Goal: Contribute content: Add original content to the website for others to see

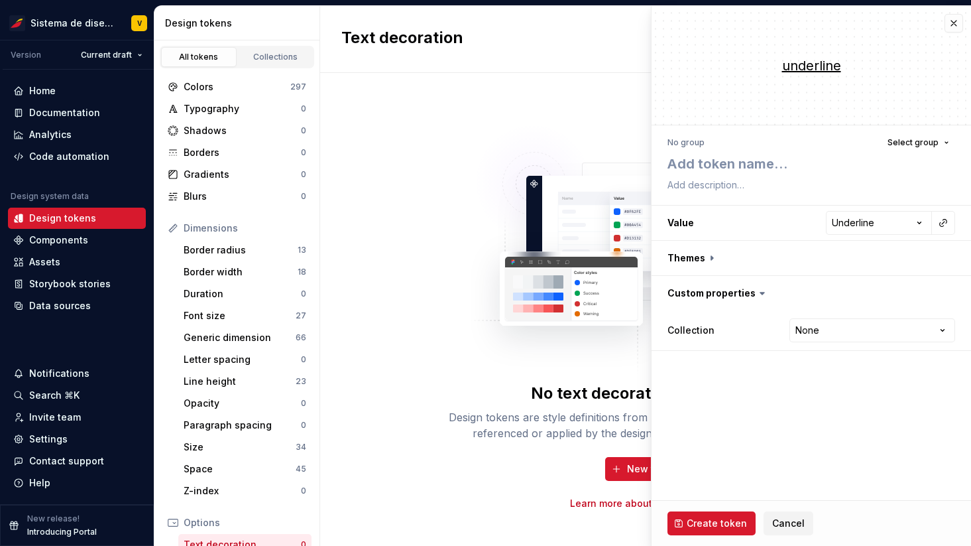
select select "*********"
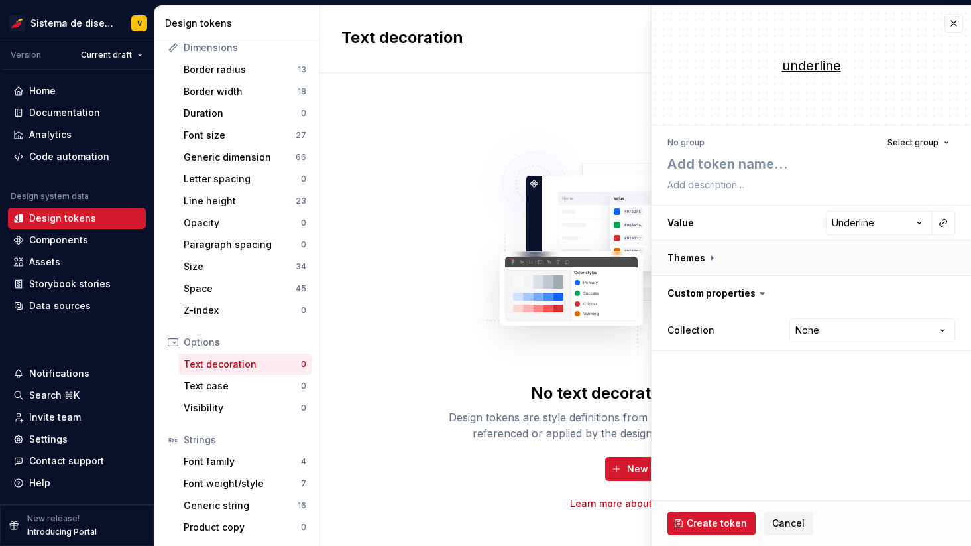
click at [713, 258] on button "button" at bounding box center [812, 258] width 320 height 34
click at [760, 327] on icon at bounding box center [762, 328] width 4 height 2
click at [786, 520] on span "Cancel" at bounding box center [788, 522] width 32 height 13
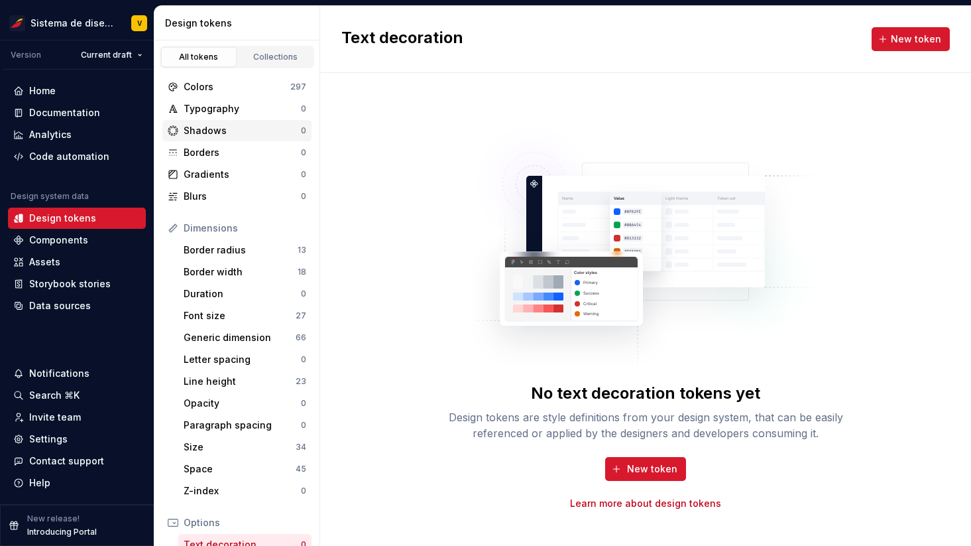
click at [217, 131] on div "Shadows" at bounding box center [242, 130] width 117 height 13
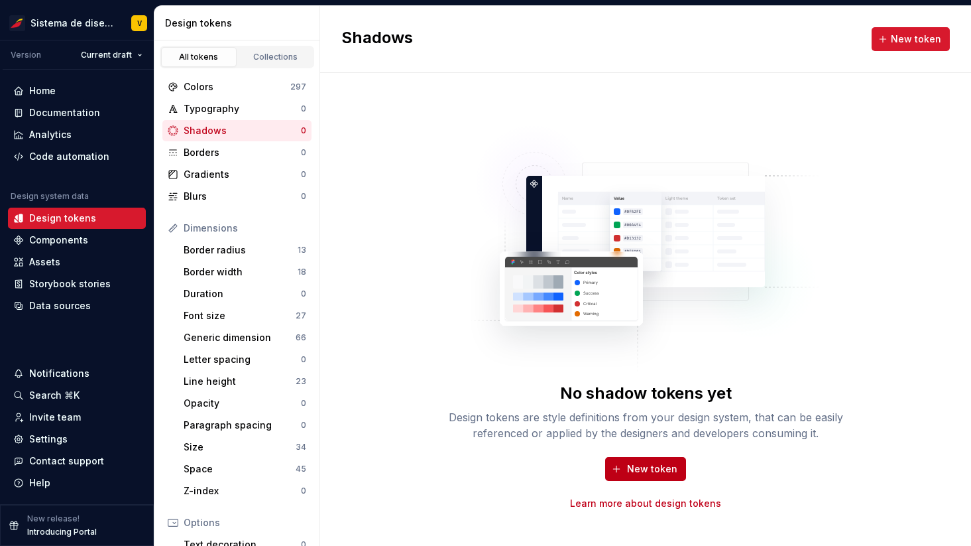
click at [650, 464] on span "New token" at bounding box center [652, 468] width 50 height 13
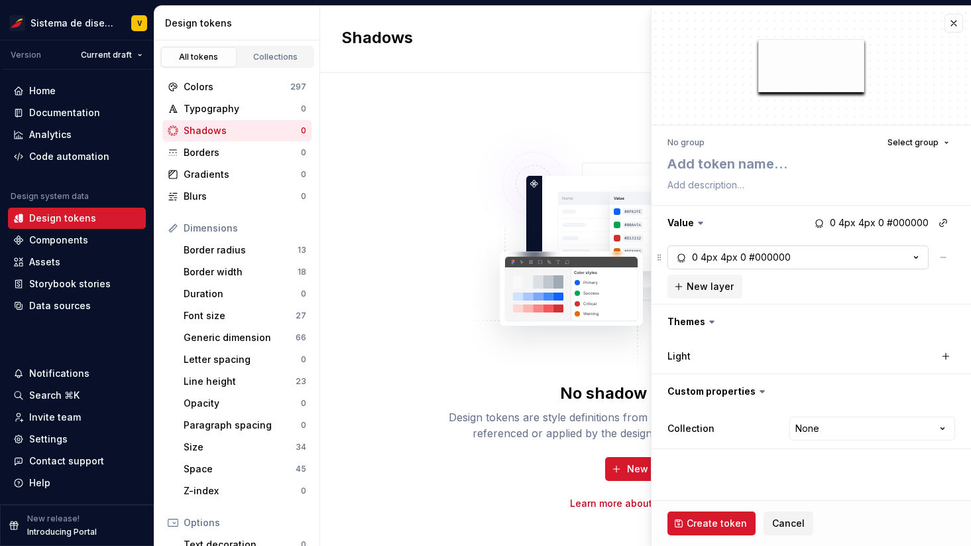
click at [725, 253] on div "4px" at bounding box center [729, 257] width 17 height 13
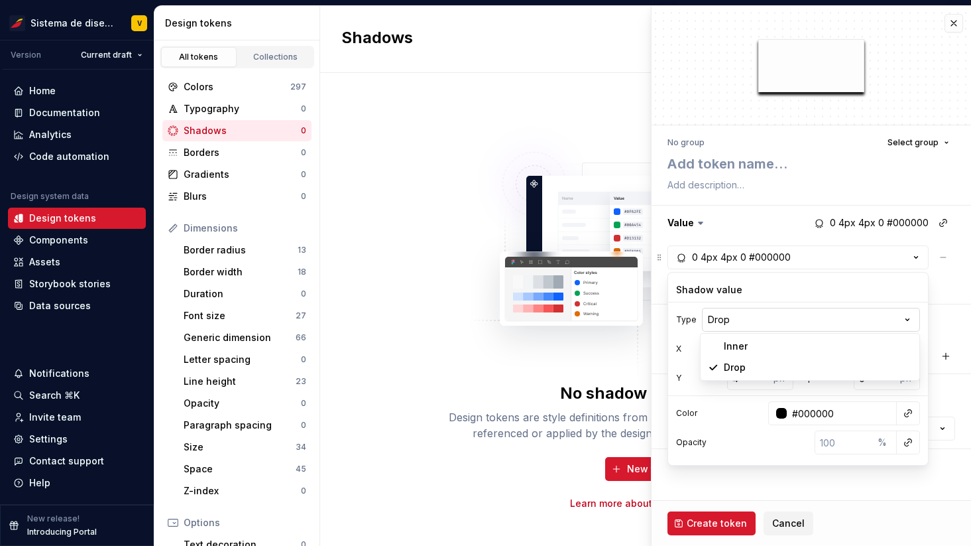
click at [725, 318] on html "Sistema de diseño Iberia V Version Current draft Home Documentation Analytics C…" at bounding box center [485, 273] width 971 height 546
click at [778, 222] on button "button" at bounding box center [812, 223] width 320 height 34
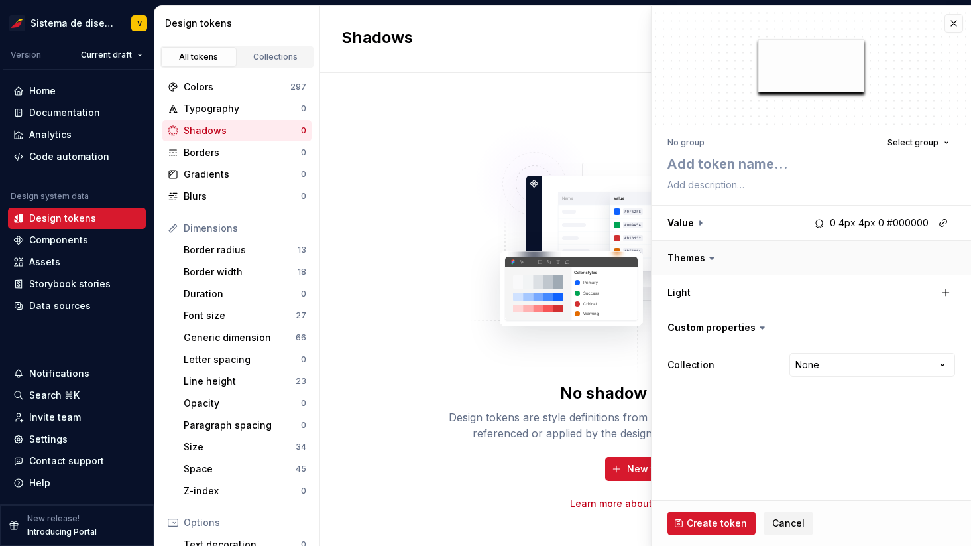
type textarea "*"
click at [957, 21] on button "button" at bounding box center [954, 23] width 19 height 19
click at [782, 524] on span "Cancel" at bounding box center [788, 522] width 32 height 13
click at [784, 520] on span "Cancel" at bounding box center [788, 522] width 32 height 13
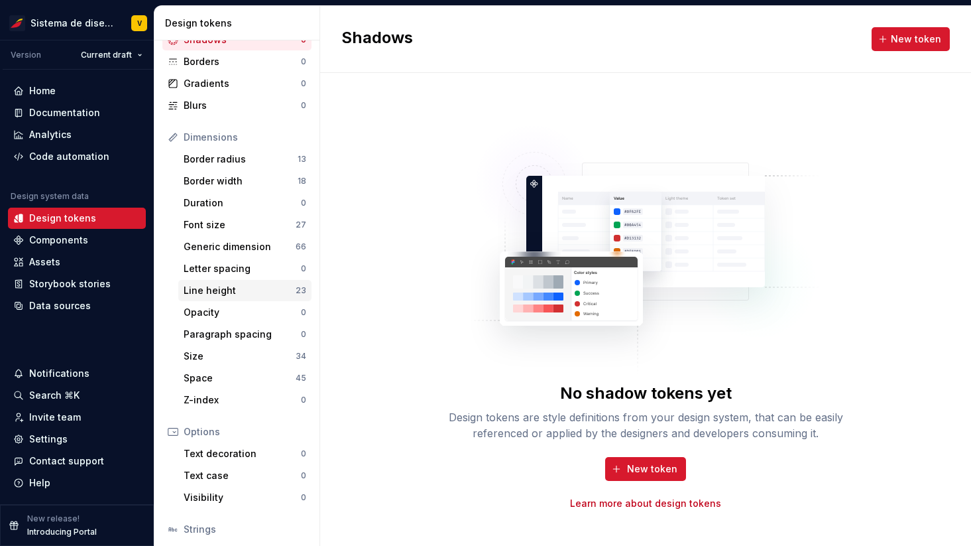
scroll to position [180, 0]
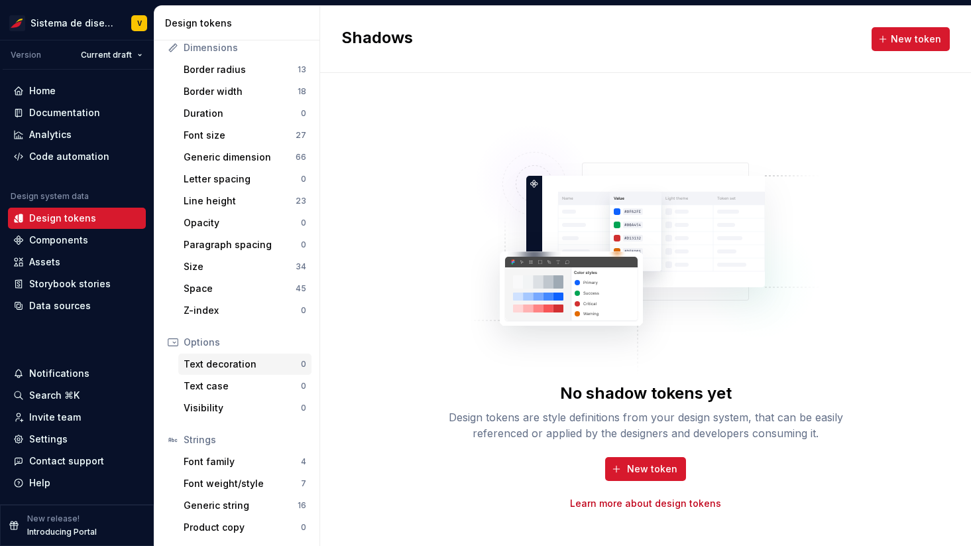
click at [213, 361] on div "Text decoration" at bounding box center [242, 363] width 117 height 13
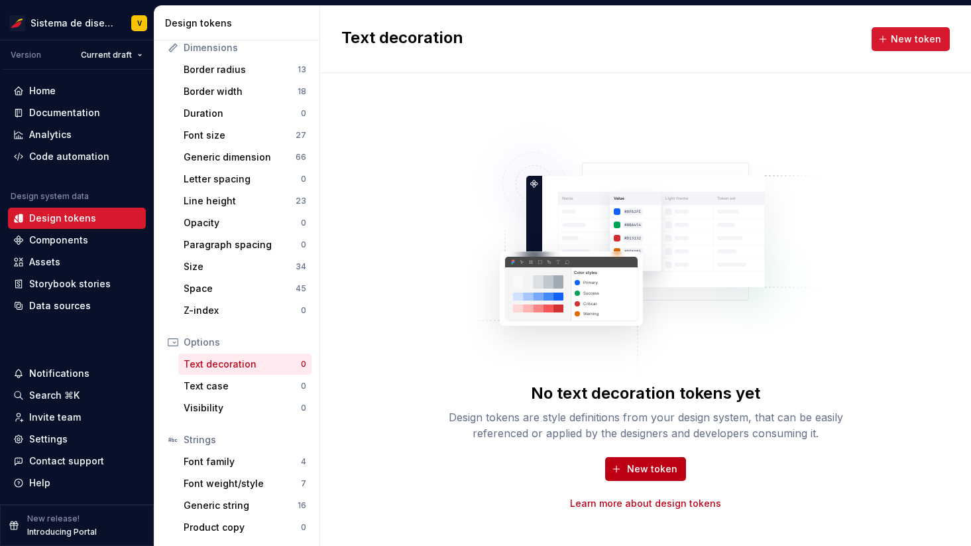
click at [647, 473] on span "New token" at bounding box center [652, 468] width 50 height 13
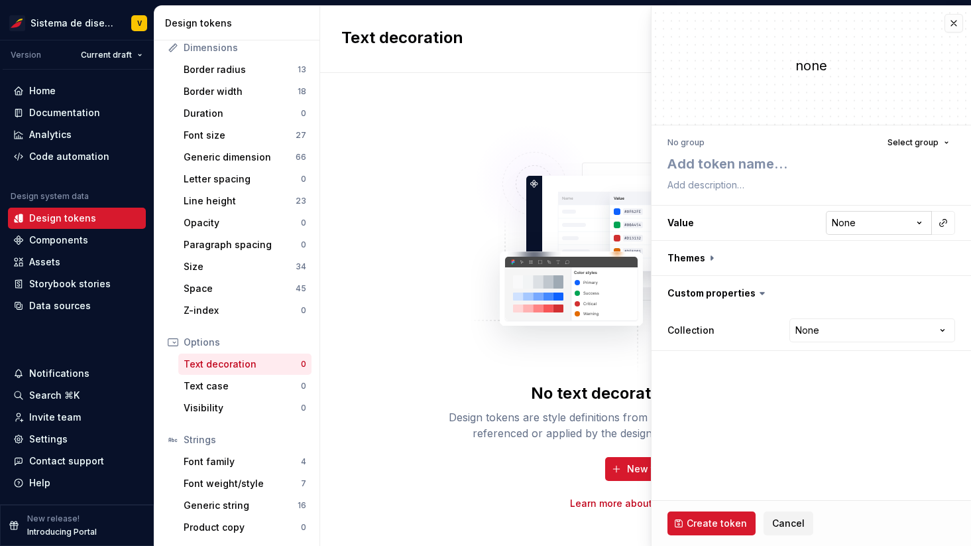
click at [861, 222] on html "**********" at bounding box center [485, 273] width 971 height 546
click at [823, 375] on html "**********" at bounding box center [485, 273] width 971 height 546
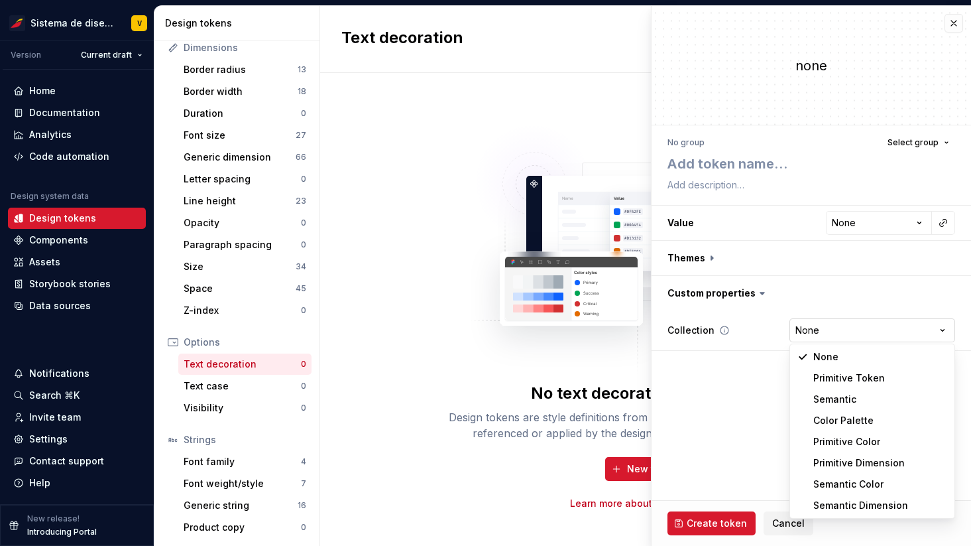
click at [825, 329] on html "**********" at bounding box center [485, 273] width 971 height 546
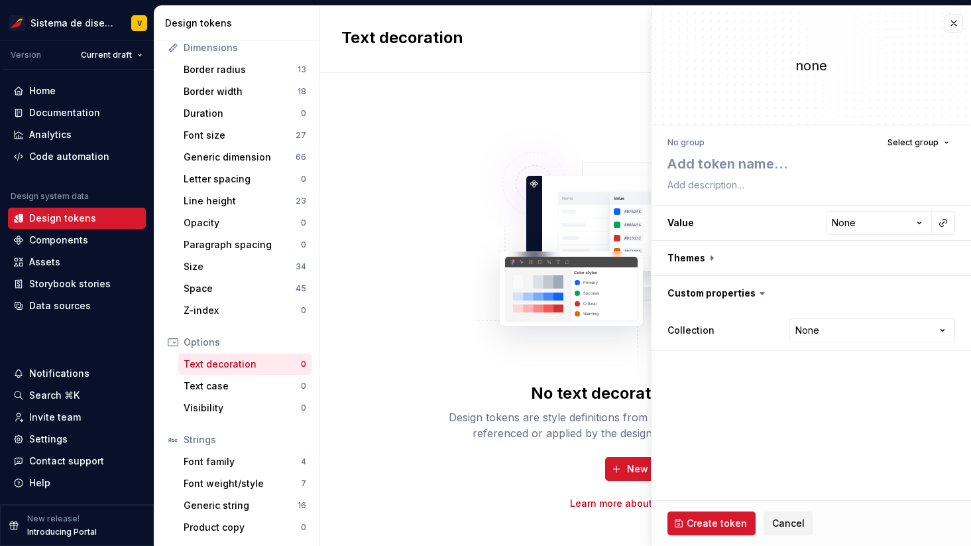
click at [819, 294] on html "**********" at bounding box center [485, 273] width 971 height 546
type textarea "*"
click at [781, 516] on span "Cancel" at bounding box center [788, 522] width 32 height 13
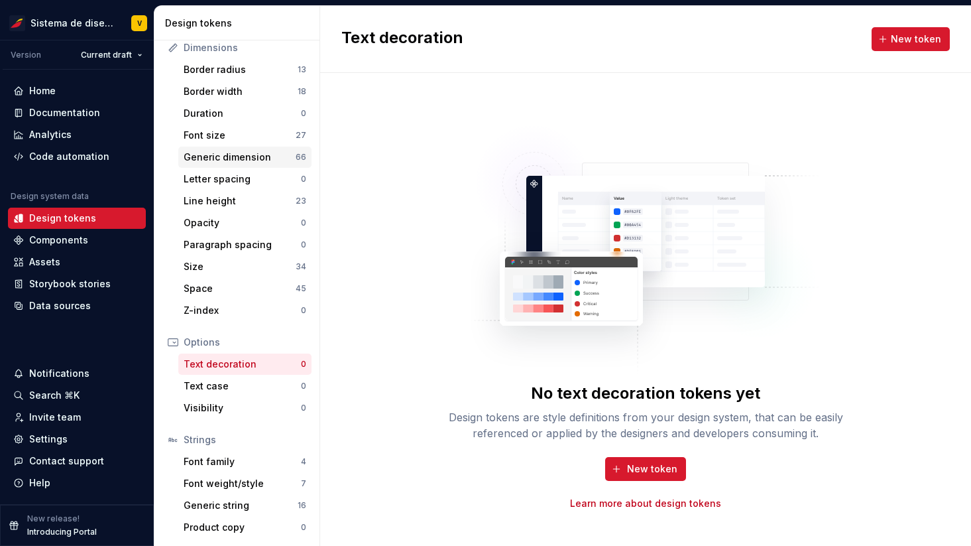
click at [227, 156] on div "Generic dimension" at bounding box center [240, 156] width 112 height 13
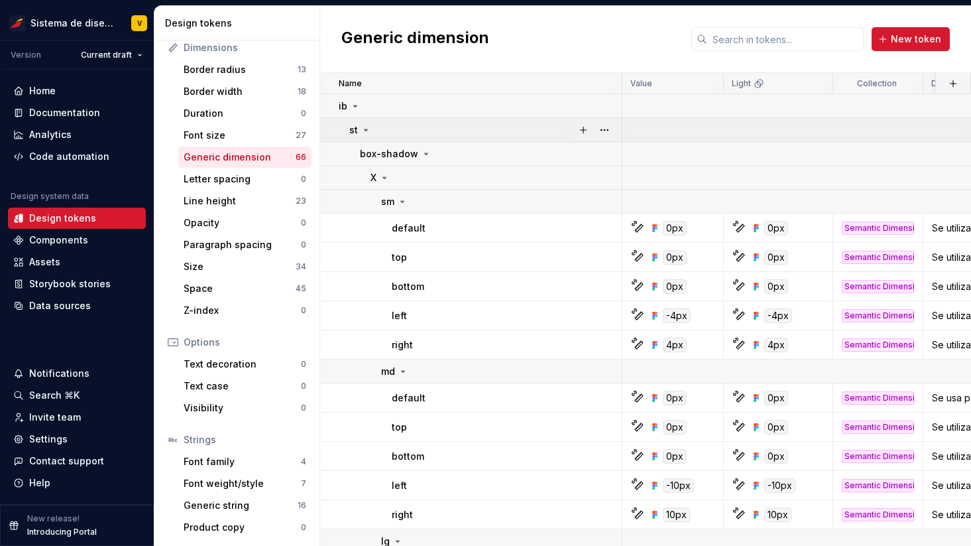
click at [365, 129] on icon at bounding box center [366, 129] width 3 height 1
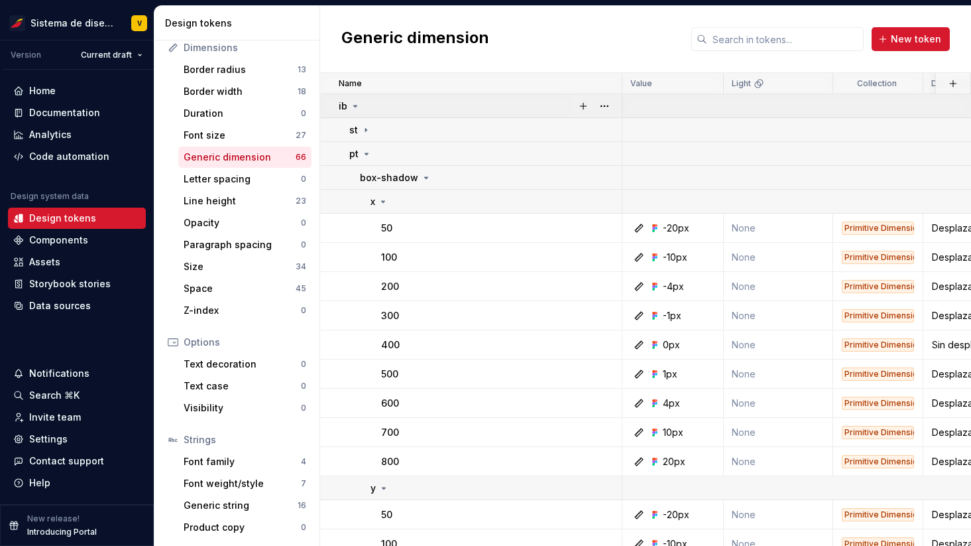
click at [357, 104] on icon at bounding box center [355, 106] width 11 height 11
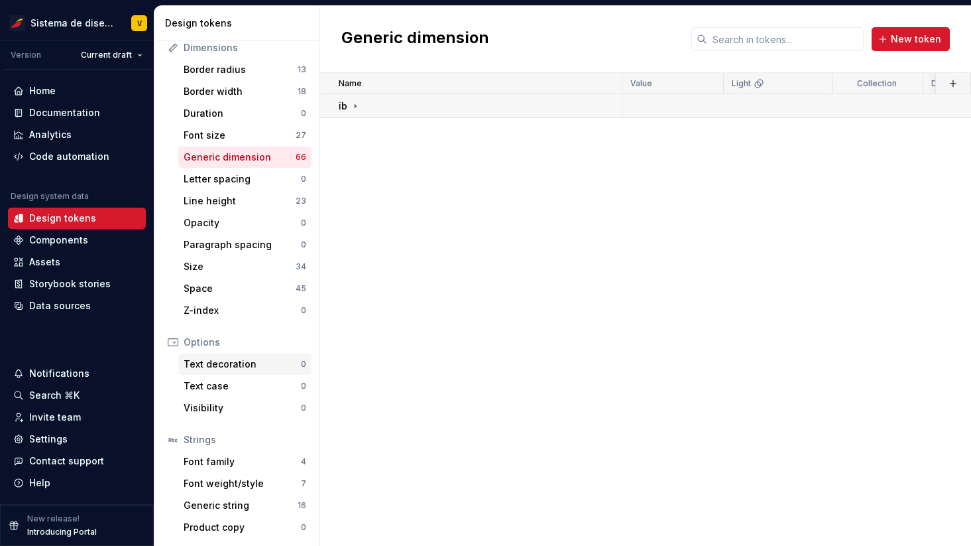
click at [213, 365] on div "Text decoration" at bounding box center [242, 363] width 117 height 13
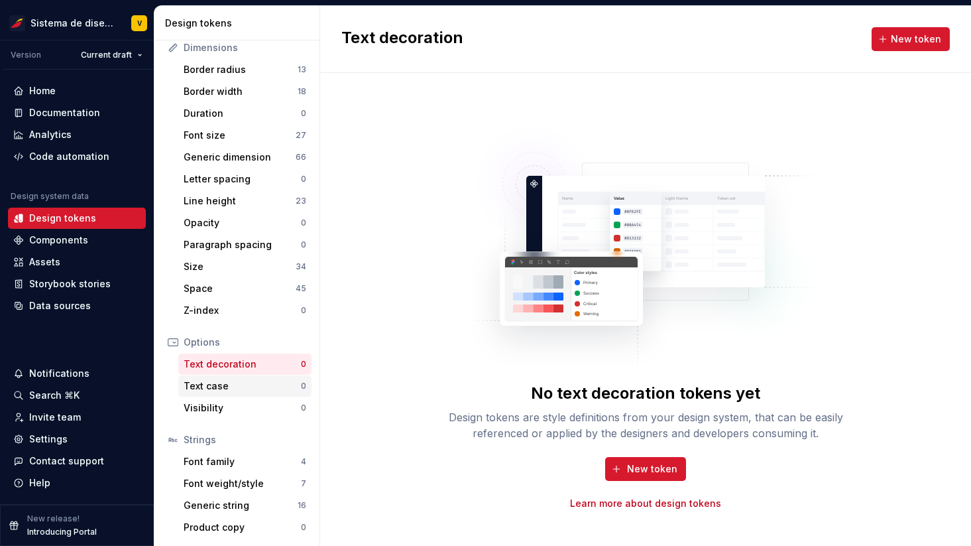
click at [201, 386] on div "Text case" at bounding box center [242, 385] width 117 height 13
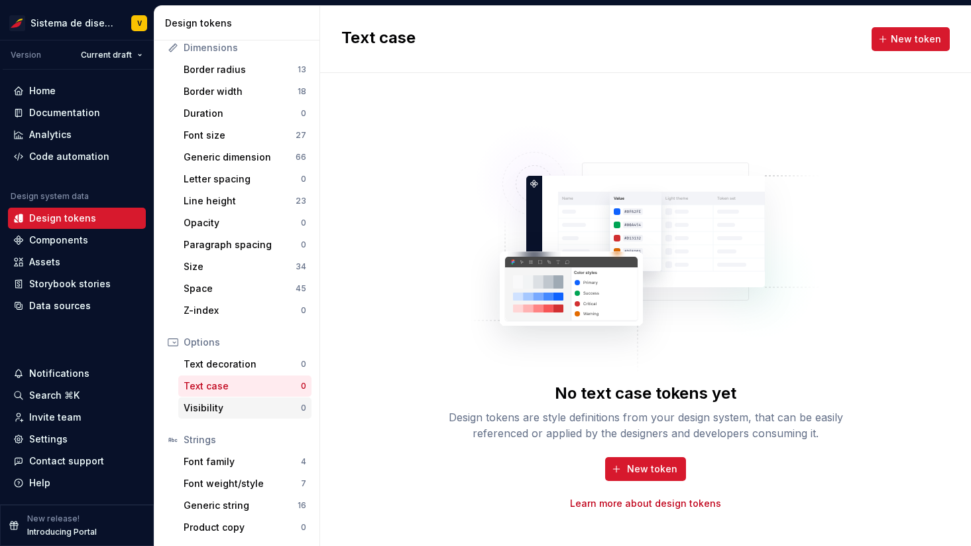
click at [200, 408] on div "Visibility" at bounding box center [242, 407] width 117 height 13
